Goal: Communication & Community: Answer question/provide support

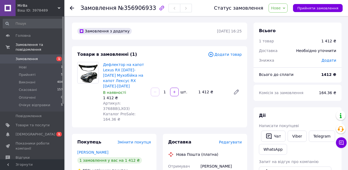
scroll to position [81, 0]
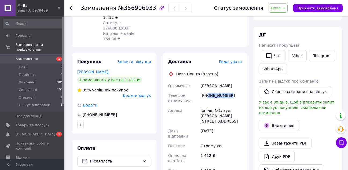
drag, startPoint x: 207, startPoint y: 82, endPoint x: 229, endPoint y: 86, distance: 21.8
click at [229, 91] on div "[PHONE_NUMBER]" at bounding box center [221, 98] width 43 height 15
copy div "0930386486"
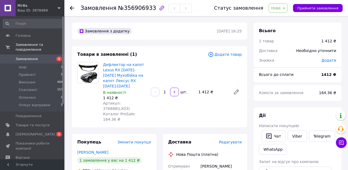
click at [214, 97] on div "Дефлектор на капот Lexus RX [DATE]-[DATE] Мухобійка на капот Лексус RX [DATE]-[…" at bounding box center [172, 92] width 143 height 62
click at [107, 150] on link "[PERSON_NAME]" at bounding box center [92, 152] width 31 height 4
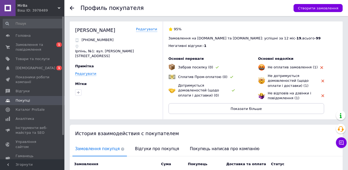
scroll to position [54, 0]
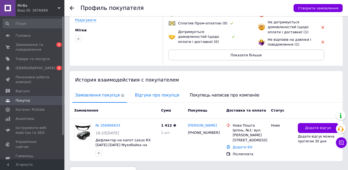
click at [156, 96] on span "Відгуки про покупця" at bounding box center [156, 96] width 49 height 14
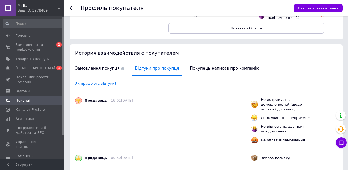
scroll to position [27, 0]
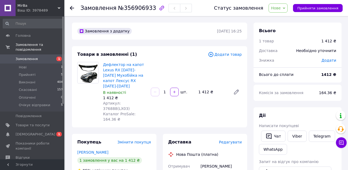
click at [217, 98] on div "Дефлектор на капот Lexus RX [DATE]-[DATE] Мухобійка на капот Лексус RX [DATE]-[…" at bounding box center [172, 92] width 143 height 62
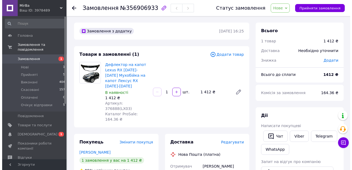
scroll to position [54, 0]
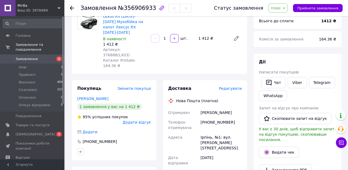
click at [219, 133] on div "Ірпінь, №1: вул. [PERSON_NAME][STREET_ADDRESS]" at bounding box center [221, 143] width 43 height 20
click at [230, 98] on div "Нова Пошта (платна)" at bounding box center [205, 100] width 77 height 5
click at [125, 48] on span "Артикул: 376888(LX03)" at bounding box center [116, 53] width 27 height 10
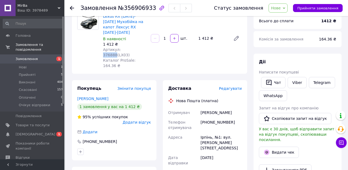
copy span "376888"
click at [208, 60] on div "Замовлення з додатку [DATE] 16:25 Товари в замовленні (1) Додати товар Дефлекто…" at bounding box center [160, 154] width 182 height 370
drag, startPoint x: 208, startPoint y: 113, endPoint x: 231, endPoint y: 118, distance: 23.6
click at [231, 118] on div "[PHONE_NUMBER]" at bounding box center [221, 125] width 43 height 15
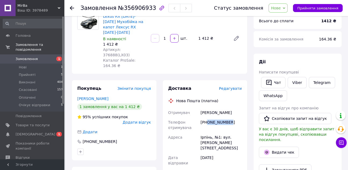
copy div "0930386486"
click at [232, 118] on div "[PHONE_NUMBER]" at bounding box center [221, 125] width 43 height 15
click at [216, 133] on div "Ірпінь, №1: вул. [PERSON_NAME][STREET_ADDRESS]" at bounding box center [221, 143] width 43 height 20
click at [215, 133] on div "Ірпінь, №1: вул. [PERSON_NAME][STREET_ADDRESS]" at bounding box center [221, 143] width 43 height 20
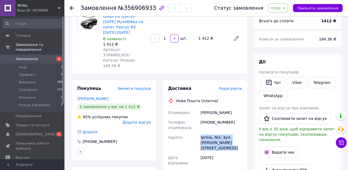
copy div "Ірпінь, №1: вул. [PERSON_NAME][STREET_ADDRESS]"
click at [230, 108] on div "[PERSON_NAME]" at bounding box center [221, 113] width 43 height 10
click at [240, 86] on span "Редагувати" at bounding box center [230, 88] width 23 height 4
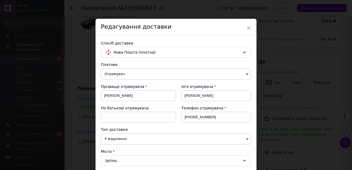
scroll to position [215, 0]
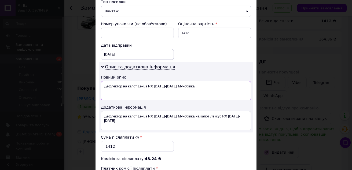
click at [144, 86] on textarea "Дефлектор на капот Lexus RX [DATE]-[DATE] Мухобійка..." at bounding box center [176, 90] width 150 height 19
click at [131, 85] on textarea "Дефлектор на капот Lexus RX [DATE]-[DATE] Мухобійка..." at bounding box center [176, 90] width 150 height 19
click at [113, 86] on textarea "Дефлектор на капот Lexus RX [DATE]-[DATE] Мухобійка..." at bounding box center [176, 90] width 150 height 19
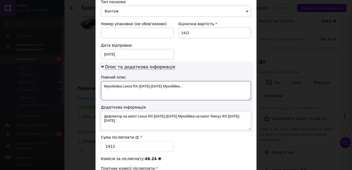
drag, startPoint x: 157, startPoint y: 86, endPoint x: 198, endPoint y: 89, distance: 40.9
click at [196, 89] on textarea "Мухобойка Lexus RX [DATE]-[DATE] Мухобійка..." at bounding box center [176, 90] width 150 height 19
click at [162, 86] on textarea "Мухобойка Lexus RX [DATE]-[DATE]" at bounding box center [176, 90] width 150 height 19
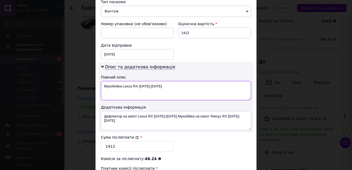
type textarea "Мухобойка Lexus RX [DATE]-[DATE]"
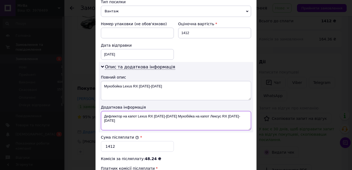
click at [182, 122] on textarea "Дефлектор на капот Lexus RX [DATE]-[DATE] Мухобійка на капот Лексус RX [DATE]-[…" at bounding box center [176, 120] width 150 height 19
paste textarea "ухобойка Lexus"
type textarea "Мухобойка Lexus RX [DATE]-[DATE]"
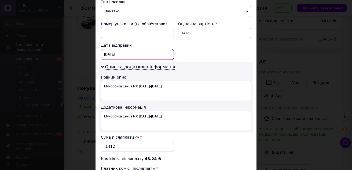
click at [141, 57] on div "[DATE] < 2025 > < Август > Пн Вт Ср Чт Пт Сб Вс 28 29 30 31 1 2 3 4 5 6 7 8 9 1…" at bounding box center [137, 54] width 73 height 11
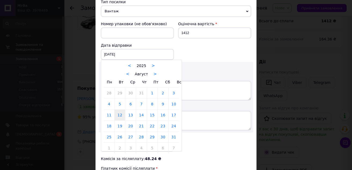
click at [131, 114] on link "13" at bounding box center [130, 115] width 10 height 11
type input "[DATE]"
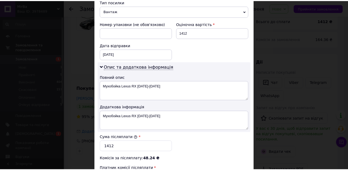
scroll to position [300, 0]
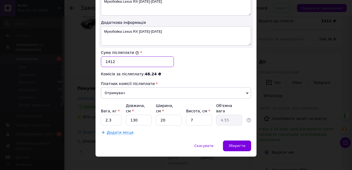
click at [109, 61] on input "1412" at bounding box center [137, 61] width 73 height 11
type input "1112"
click at [113, 115] on input "2.3" at bounding box center [111, 120] width 21 height 11
type input "4"
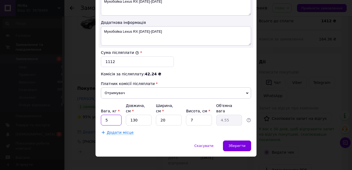
type input "5"
type input "1"
type input "0.1"
type input "15"
type input "0.53"
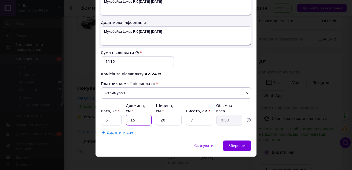
type input "150"
type input "5.25"
type input "150"
type input "2"
type input "0.53"
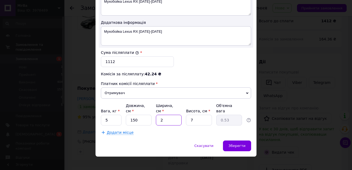
type input "20"
type input "5.25"
type input "1"
type input "0.75"
type input "10"
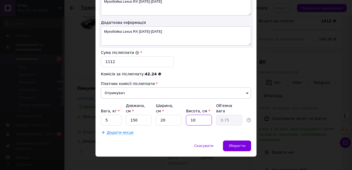
type input "7.5"
type input "10"
click at [236, 144] on span "Зберегти" at bounding box center [237, 146] width 17 height 4
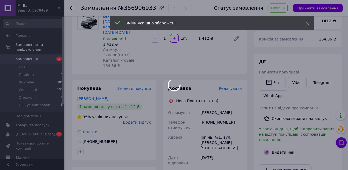
scroll to position [215, 0]
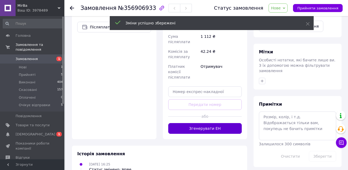
click at [227, 123] on button "Згенерувати ЕН" at bounding box center [205, 128] width 74 height 11
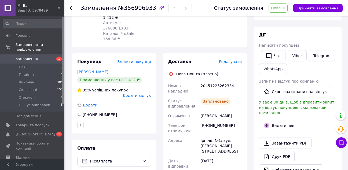
scroll to position [0, 0]
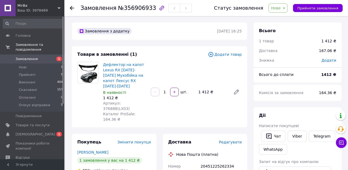
click at [125, 101] on span "Артикул: 376888(LX03)" at bounding box center [116, 106] width 27 height 10
copy span "376888"
click at [201, 96] on div "Дефлектор на капот Lexus RX [DATE]-[DATE] Мухобійка на капот Лексус RX [DATE]-[…" at bounding box center [172, 92] width 143 height 62
click at [286, 11] on span "Нове" at bounding box center [278, 7] width 19 height 9
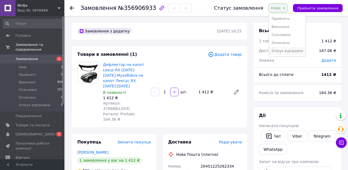
click at [286, 50] on li "Очікує відправки" at bounding box center [287, 51] width 37 height 8
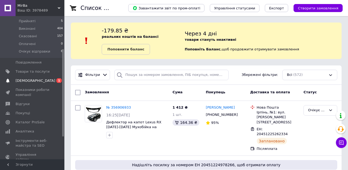
click at [48, 79] on link "Сповіщення 0 1" at bounding box center [33, 80] width 66 height 9
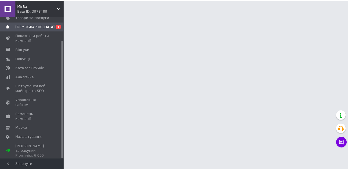
scroll to position [29, 0]
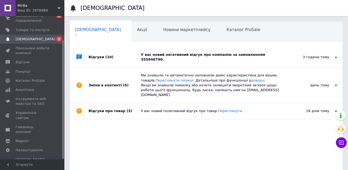
click at [188, 56] on div "У вас новий негативний відгук про компанію за замовленням 355846790." at bounding box center [212, 57] width 143 height 10
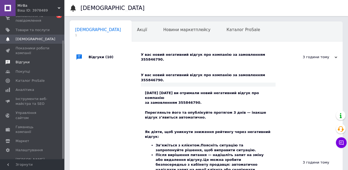
click at [35, 61] on span "Відгуки" at bounding box center [33, 62] width 34 height 5
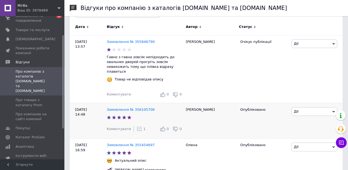
scroll to position [54, 0]
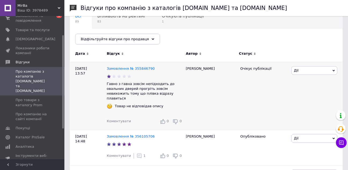
click at [126, 119] on span "Коментувати" at bounding box center [119, 121] width 24 height 4
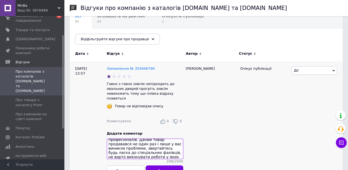
scroll to position [0, 0]
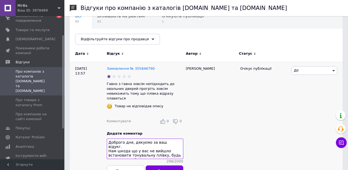
drag, startPoint x: 163, startPoint y: 149, endPoint x: 108, endPoint y: 145, distance: 55.2
click at [108, 145] on textarea "Доброго дня, дякуємо за ваш відукг. Нам шкода що у вас не вийшло встановити тон…" at bounding box center [145, 149] width 77 height 20
drag, startPoint x: 134, startPoint y: 148, endPoint x: 109, endPoint y: 143, distance: 25.5
click at [109, 143] on textarea "Доброго дня, дякуємо за ваш відукг. Будь ласка звертайтесь до професіоналів. Да…" at bounding box center [145, 149] width 77 height 20
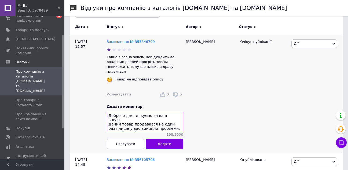
click at [168, 119] on textarea "Доброго дня, дякуємо за ваш відукг. Даний товар продавався не один раз і лише у…" at bounding box center [145, 122] width 77 height 20
click at [162, 123] on textarea "Доброго дня, дякуємо за ваш відукг. Даний товар продавався не один раз і лише у…" at bounding box center [145, 122] width 77 height 20
click at [143, 122] on textarea "Доброго дня, дякуємо за ваш відукг. Даний товар продавався не один раз і лише у…" at bounding box center [145, 122] width 77 height 20
click at [171, 125] on textarea "Доброго дня, дякуємо за ваш відукг. Даний товар продавався не один раз і лише у…" at bounding box center [145, 122] width 77 height 20
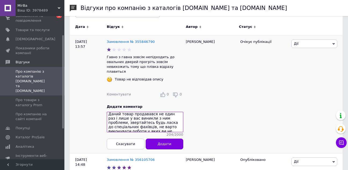
drag, startPoint x: 126, startPoint y: 122, endPoint x: 159, endPoint y: 126, distance: 33.4
click at [159, 126] on textarea "Доброго дня, дякуємо за ваш відукг. Даний товар продавався не один раз і лише у…" at bounding box center [145, 122] width 77 height 20
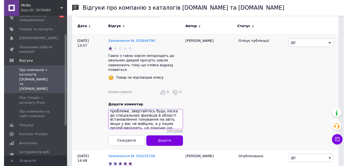
scroll to position [24, 0]
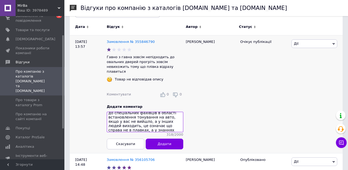
type textarea "Доброго дня, дякуємо за ваш відукг. Даний товар продавався не один раз і лише у…"
click at [175, 143] on button "Додати" at bounding box center [165, 144] width 38 height 11
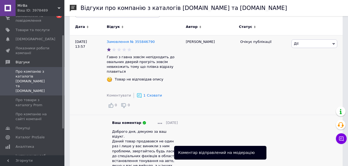
click at [158, 121] on div at bounding box center [160, 123] width 4 height 5
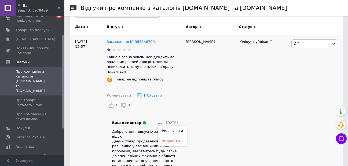
click at [170, 129] on span "Редагувати" at bounding box center [172, 131] width 21 height 4
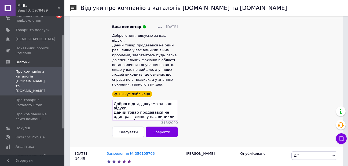
scroll to position [96, 0]
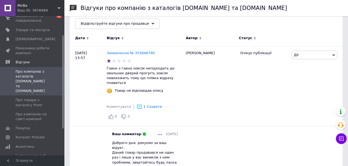
scroll to position [150, 0]
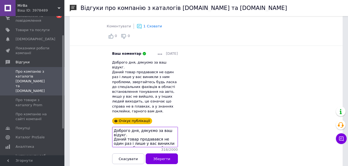
click at [120, 127] on textarea "Доброго дня, дякуємо за ваш відукг. Даний товар продавався не один раз і лише у…" at bounding box center [145, 137] width 66 height 20
type textarea "Доброго дня, дякуємо за ваш відгук. Даний товар продавався не один раз і лише у…"
click at [166, 154] on button "Зберегти" at bounding box center [162, 159] width 32 height 11
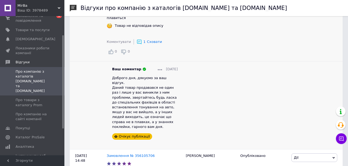
scroll to position [107, 0]
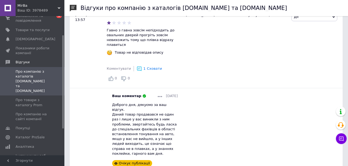
click at [158, 94] on div at bounding box center [160, 96] width 4 height 5
click at [166, 102] on span "Редагувати" at bounding box center [172, 104] width 21 height 4
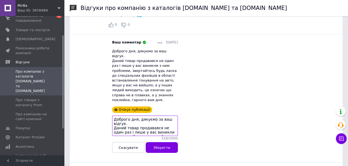
click at [158, 116] on textarea "Доброго дня, дякуємо за ваш відгук. Даний товар продавався не один раз і лише у…" at bounding box center [145, 126] width 66 height 20
click at [162, 116] on textarea "Доброго дня, дякуємо за ваш відгук. Даний товар продавався не один раз і лише у…" at bounding box center [145, 126] width 66 height 20
click at [151, 116] on textarea "Доброго дня, дякуємо за ваш відгук. Даний товар продавався не один раз і лише у…" at bounding box center [145, 126] width 66 height 20
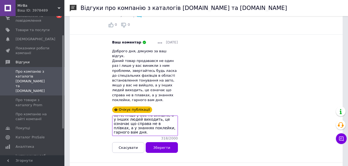
click at [120, 116] on textarea "Доброго дня, дякуємо за ваш відгук. Даний товар продавався не один раз і лише у…" at bounding box center [145, 126] width 66 height 20
type textarea "Доброго дня, дякуємо за ваш відгук. Даний товар продавався не один раз і лише у…"
click at [167, 146] on span "Зберегти" at bounding box center [161, 148] width 17 height 4
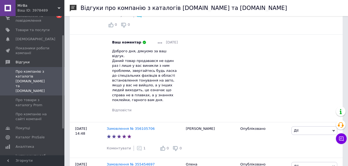
click at [154, 35] on li "Ваш коментар 12.08.2025 Доброго дня, дякуємо за ваш відгук. Даний товар продава…" at bounding box center [145, 77] width 77 height 84
click at [158, 40] on div at bounding box center [160, 42] width 4 height 5
click at [170, 48] on span "Редагувати" at bounding box center [172, 50] width 21 height 4
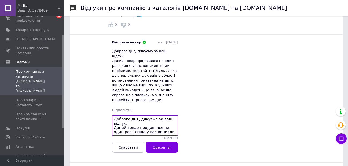
click at [158, 115] on textarea "Доброго дня, дякуємо за ваш відгук. Даний товар продавався не один раз і лише у…" at bounding box center [145, 125] width 66 height 20
click at [159, 115] on textarea "Доброго дня, дякуємо за ваш відгук. Даний товар продавався не один раз і лише у…" at bounding box center [145, 125] width 66 height 20
click at [155, 115] on textarea "Доброго дня, дякуємо за ваш відгук. Даний товар продавався не один раз і лише у…" at bounding box center [145, 125] width 66 height 20
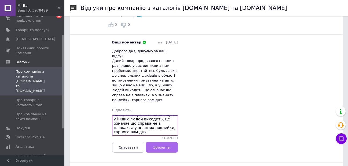
type textarea "Доброго дня, дякуємо за ваш відгук. Даний товар продавався не один раз і лише у…"
click at [172, 142] on button "Зберегти" at bounding box center [162, 147] width 32 height 11
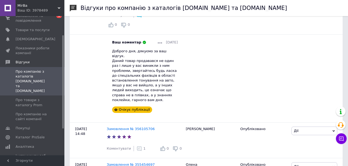
scroll to position [134, 0]
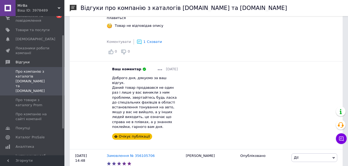
click at [158, 69] on icon at bounding box center [160, 69] width 4 height 1
click at [214, 71] on div "Антон" at bounding box center [210, 65] width 55 height 168
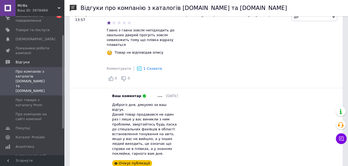
click at [54, 79] on span at bounding box center [57, 81] width 15 height 24
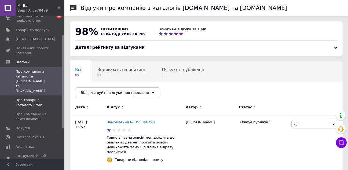
click at [52, 98] on span at bounding box center [57, 103] width 15 height 10
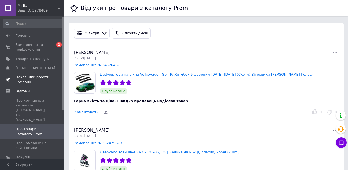
click at [38, 81] on span "Показники роботи компанії" at bounding box center [33, 80] width 34 height 10
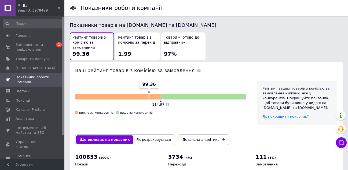
scroll to position [320, 0]
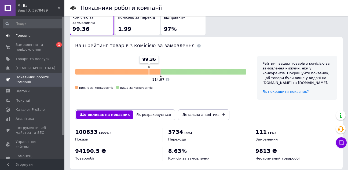
click at [35, 40] on link "Головна" at bounding box center [33, 35] width 66 height 9
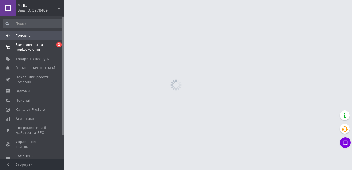
click at [35, 45] on span "Замовлення та повідомлення" at bounding box center [33, 47] width 34 height 10
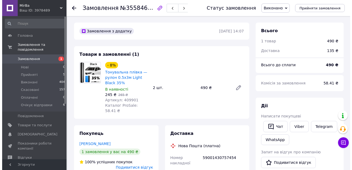
scroll to position [81, 0]
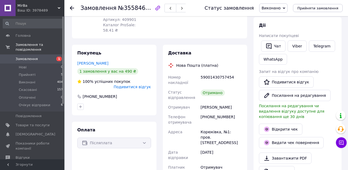
click at [141, 85] on span "Подивитися відгук" at bounding box center [132, 87] width 37 height 4
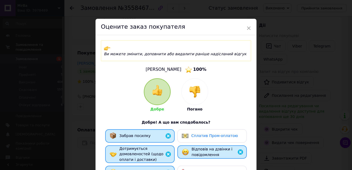
click at [285, 96] on div "× Оцените заказ покупателя Ви можете змінити, доповнити або видалити раніше над…" at bounding box center [176, 85] width 352 height 170
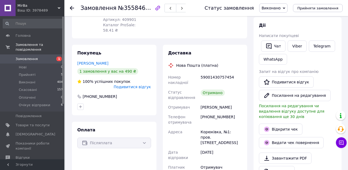
click at [140, 85] on span "Подивитися відгук" at bounding box center [132, 87] width 37 height 4
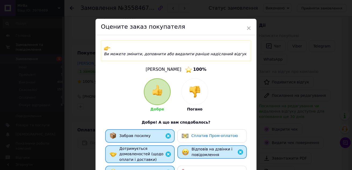
click at [197, 87] on img at bounding box center [195, 92] width 12 height 12
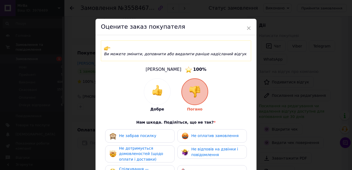
scroll to position [54, 0]
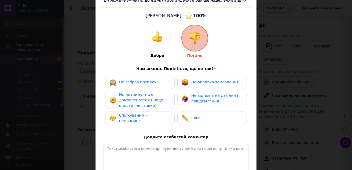
click at [153, 112] on div "Спілкування — неприємне" at bounding box center [140, 118] width 70 height 13
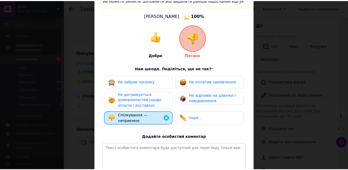
scroll to position [109, 0]
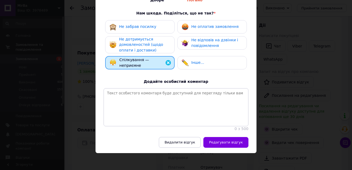
click at [234, 140] on span "Редагувати відгук" at bounding box center [226, 142] width 34 height 4
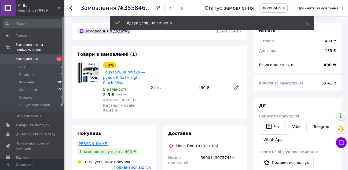
scroll to position [54, 0]
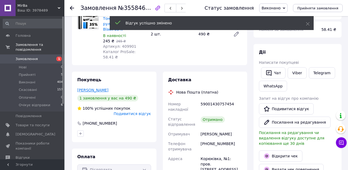
click at [92, 88] on link "Леновенко Антон" at bounding box center [92, 90] width 31 height 4
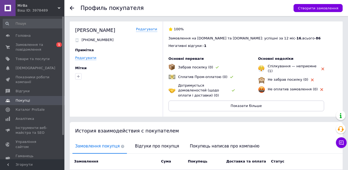
scroll to position [27, 0]
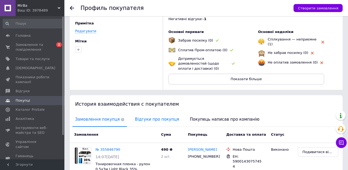
click at [151, 113] on span "Відгуки про покупця" at bounding box center [156, 120] width 49 height 14
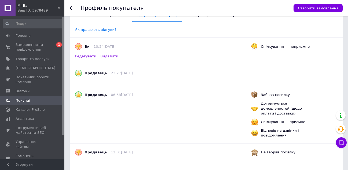
scroll to position [0, 0]
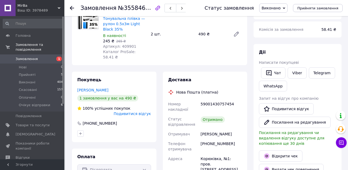
scroll to position [27, 0]
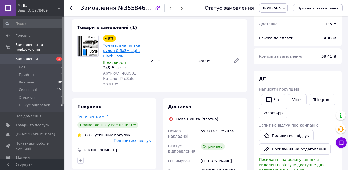
click at [134, 52] on link "Тонувальна плівка — рулон 0.5х3м Light Black 35%" at bounding box center [124, 50] width 42 height 15
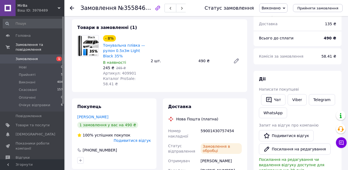
scroll to position [47, 0]
